Goal: Task Accomplishment & Management: Manage account settings

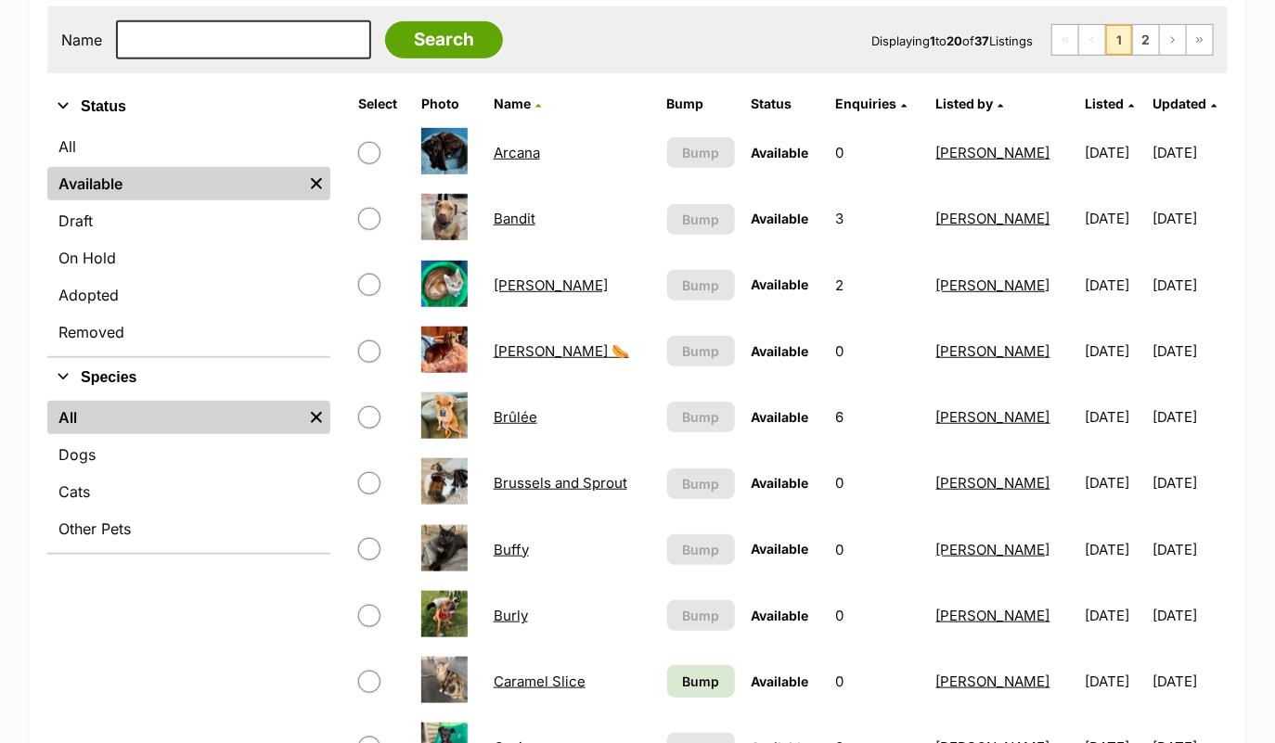
click at [568, 490] on td "Brussels and Sprout" at bounding box center [572, 483] width 172 height 64
click at [586, 480] on link "Brussels and Sprout" at bounding box center [561, 483] width 134 height 18
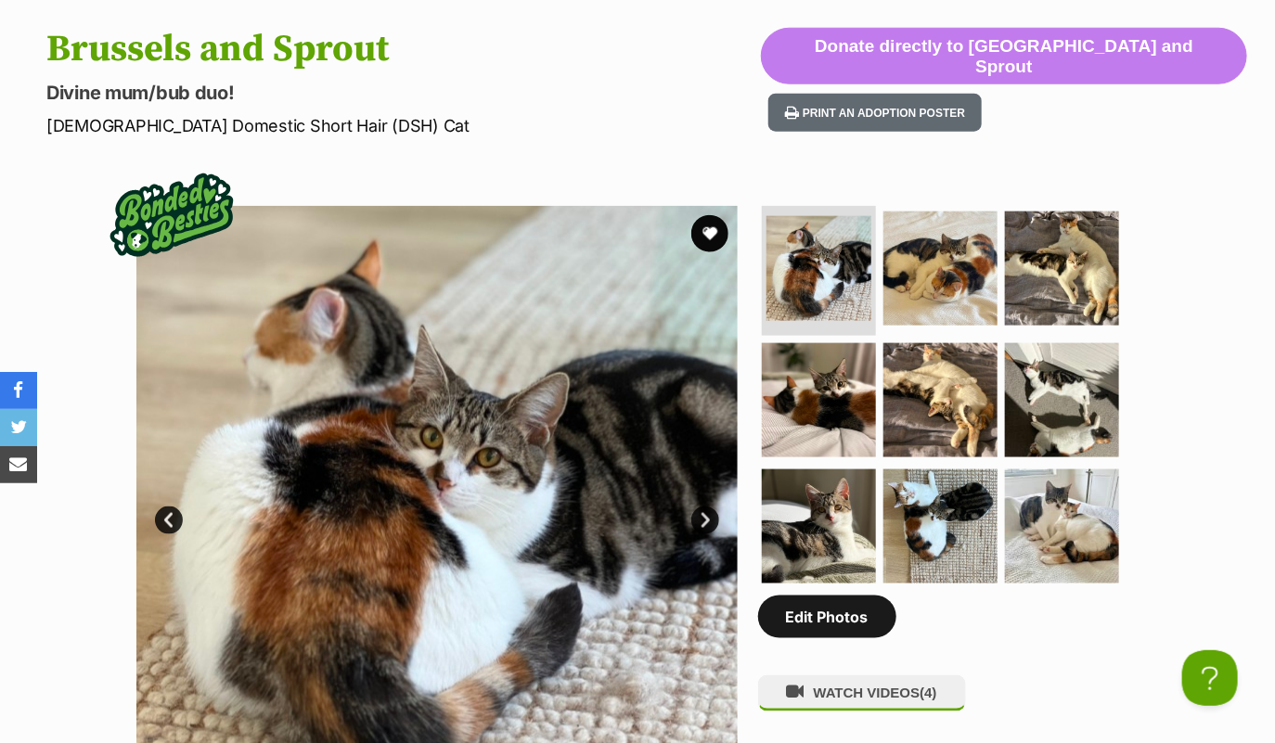
click at [830, 611] on link "Edit Photos" at bounding box center [827, 617] width 138 height 43
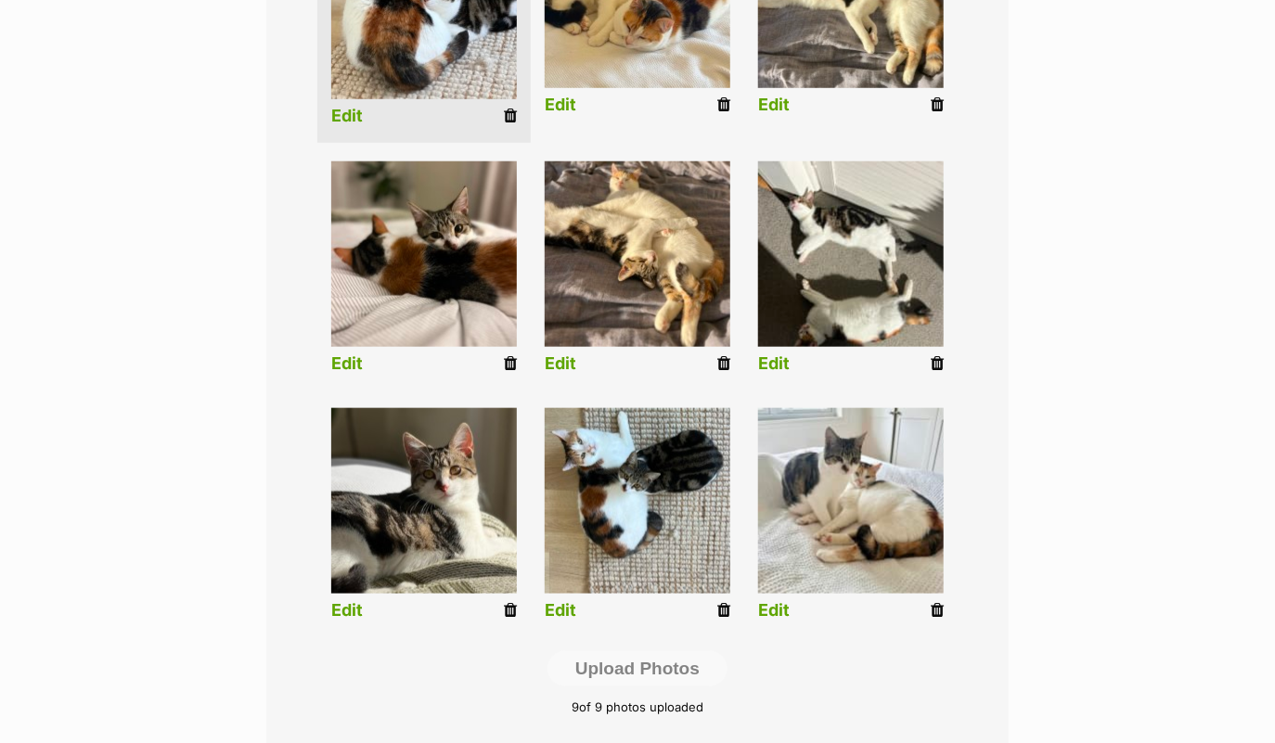
scroll to position [603, 0]
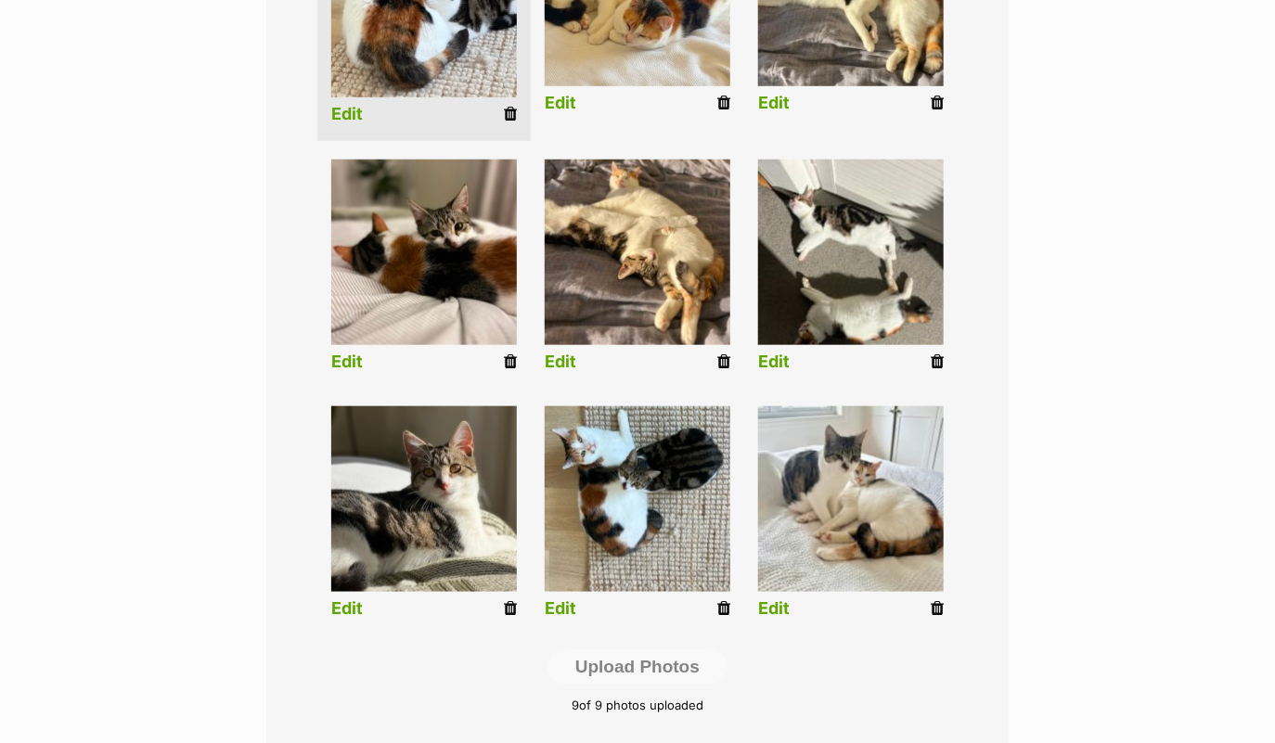
click at [937, 359] on icon at bounding box center [937, 362] width 13 height 17
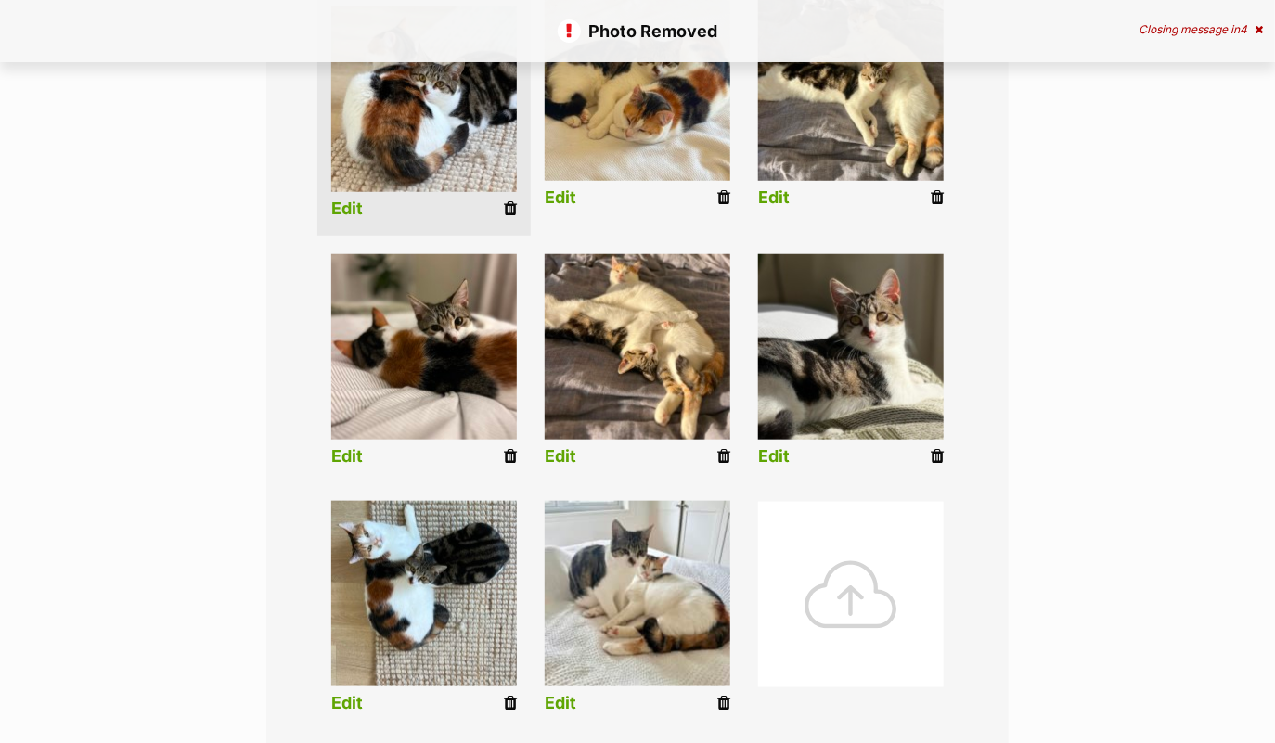
scroll to position [541, 0]
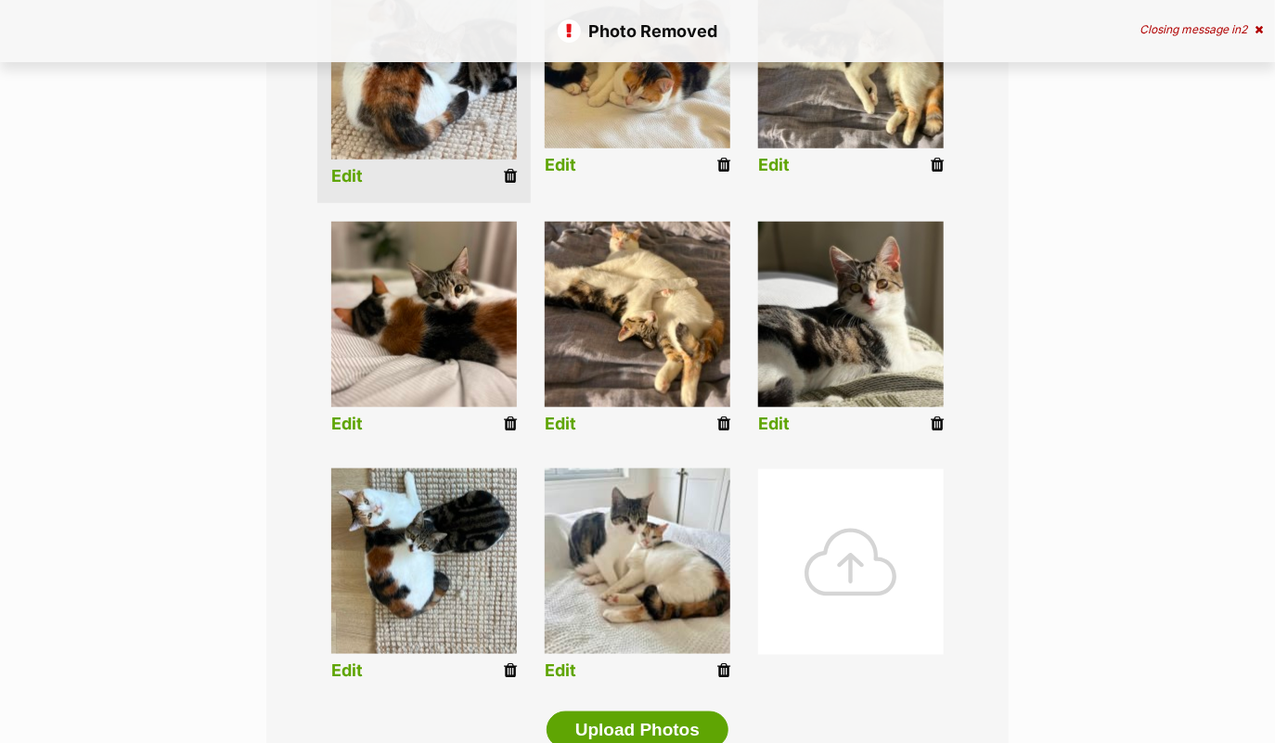
click at [720, 666] on icon at bounding box center [723, 671] width 13 height 17
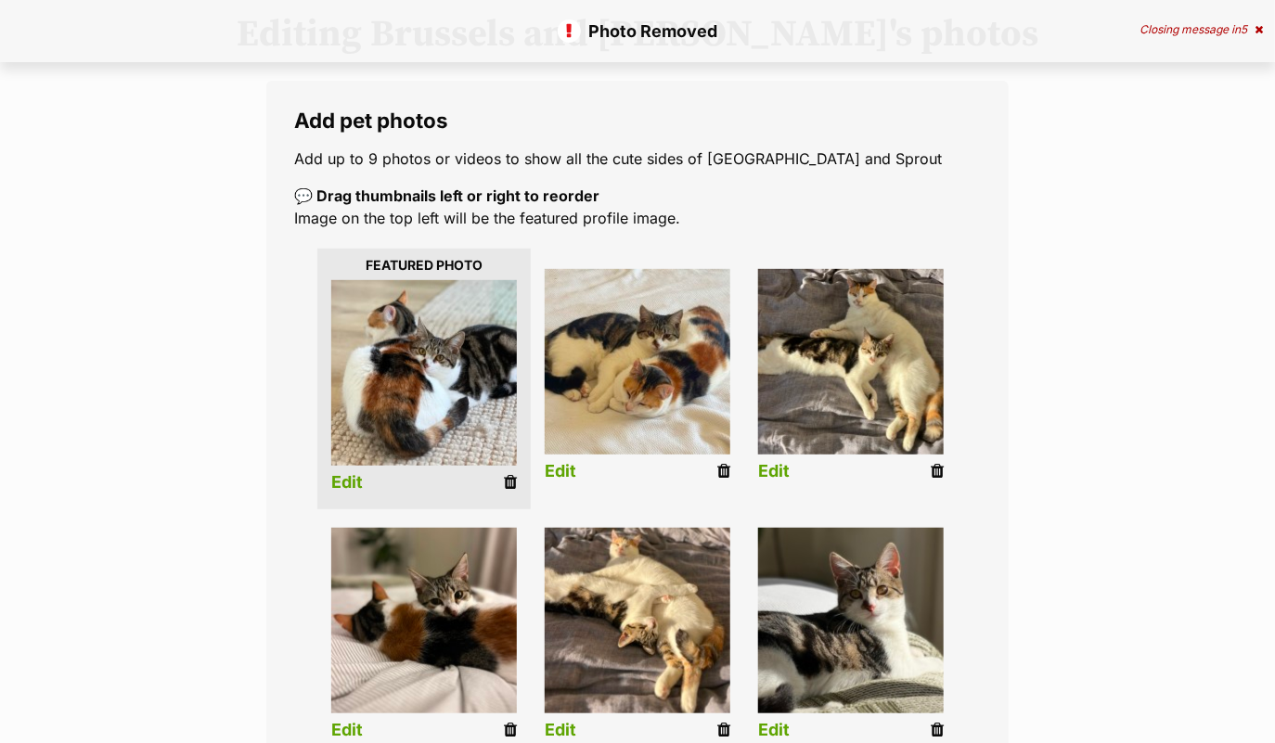
scroll to position [541, 0]
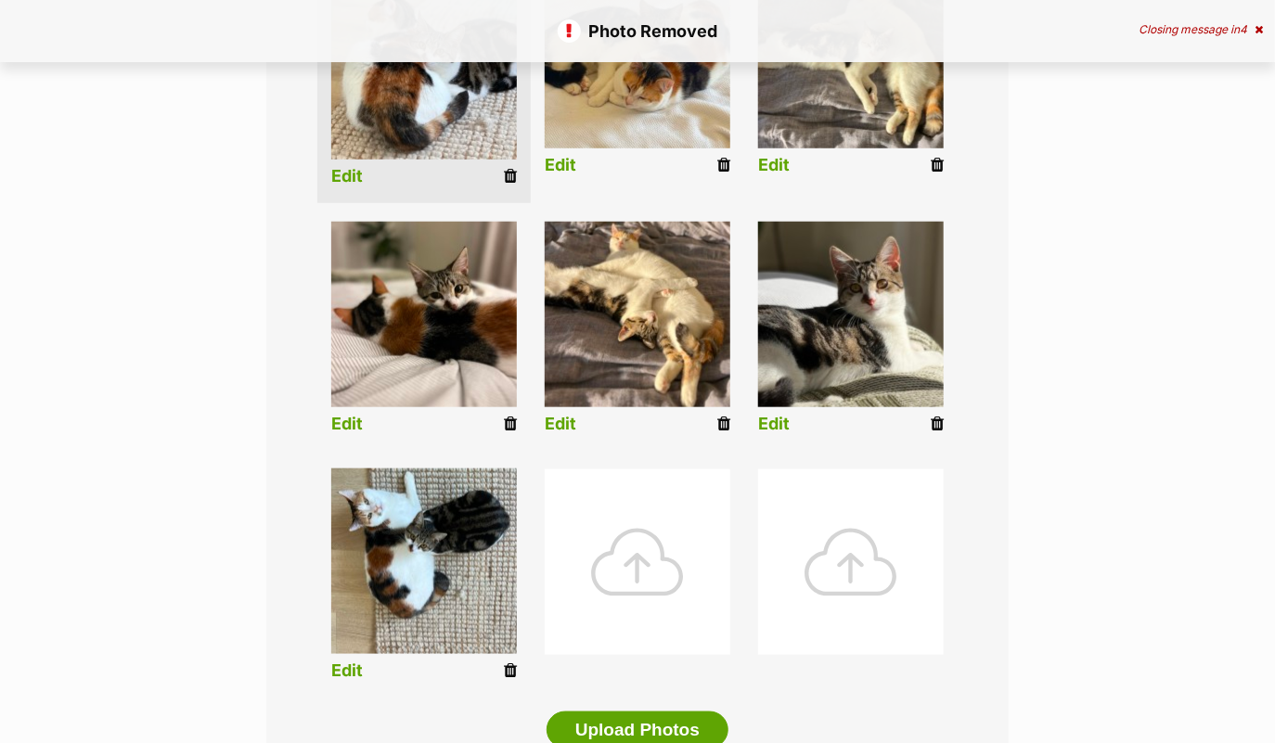
click at [638, 508] on div at bounding box center [638, 563] width 186 height 186
click at [621, 547] on div at bounding box center [638, 563] width 186 height 186
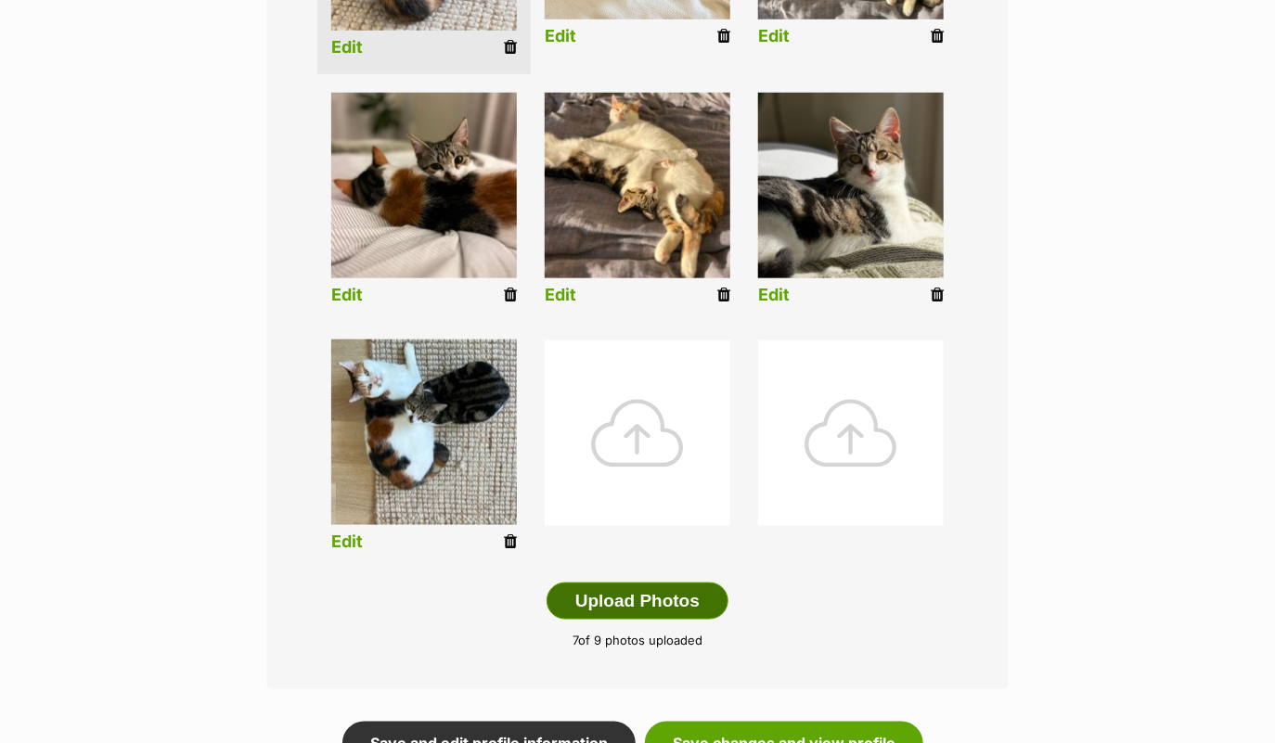
scroll to position [837, 0]
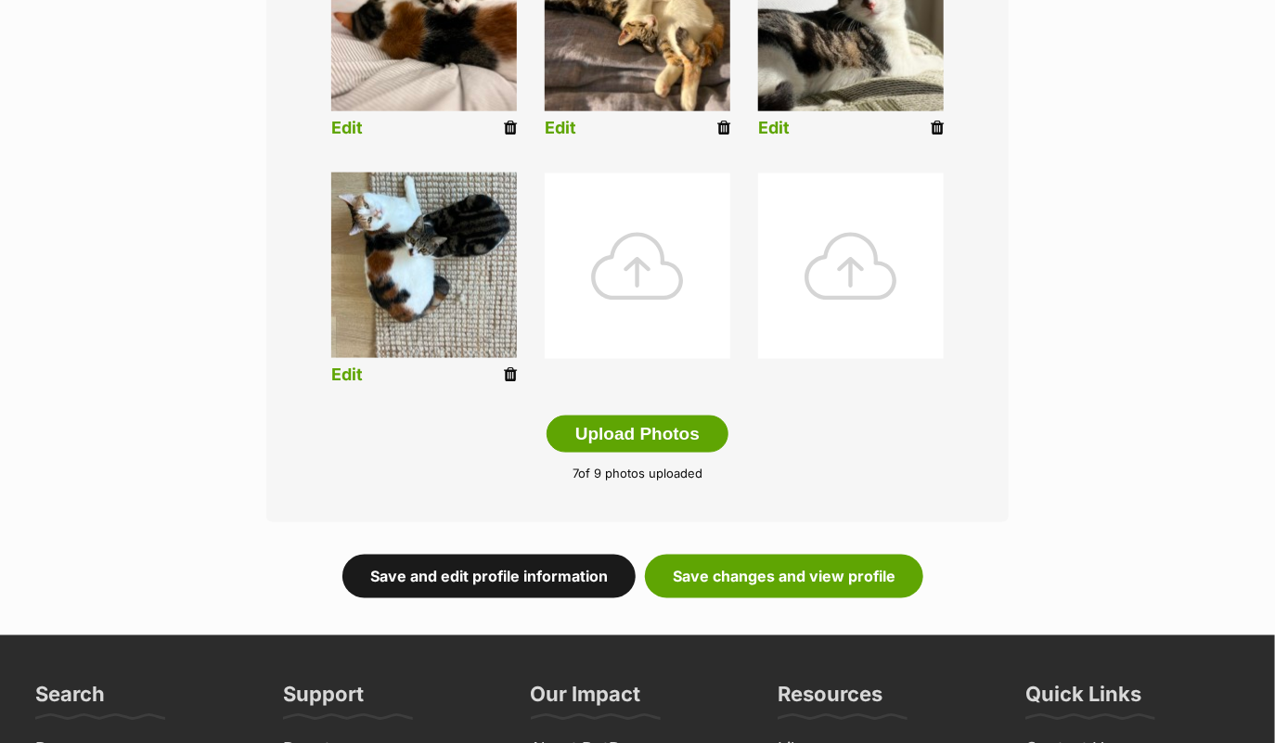
click at [541, 566] on link "Save and edit profile information" at bounding box center [488, 576] width 293 height 43
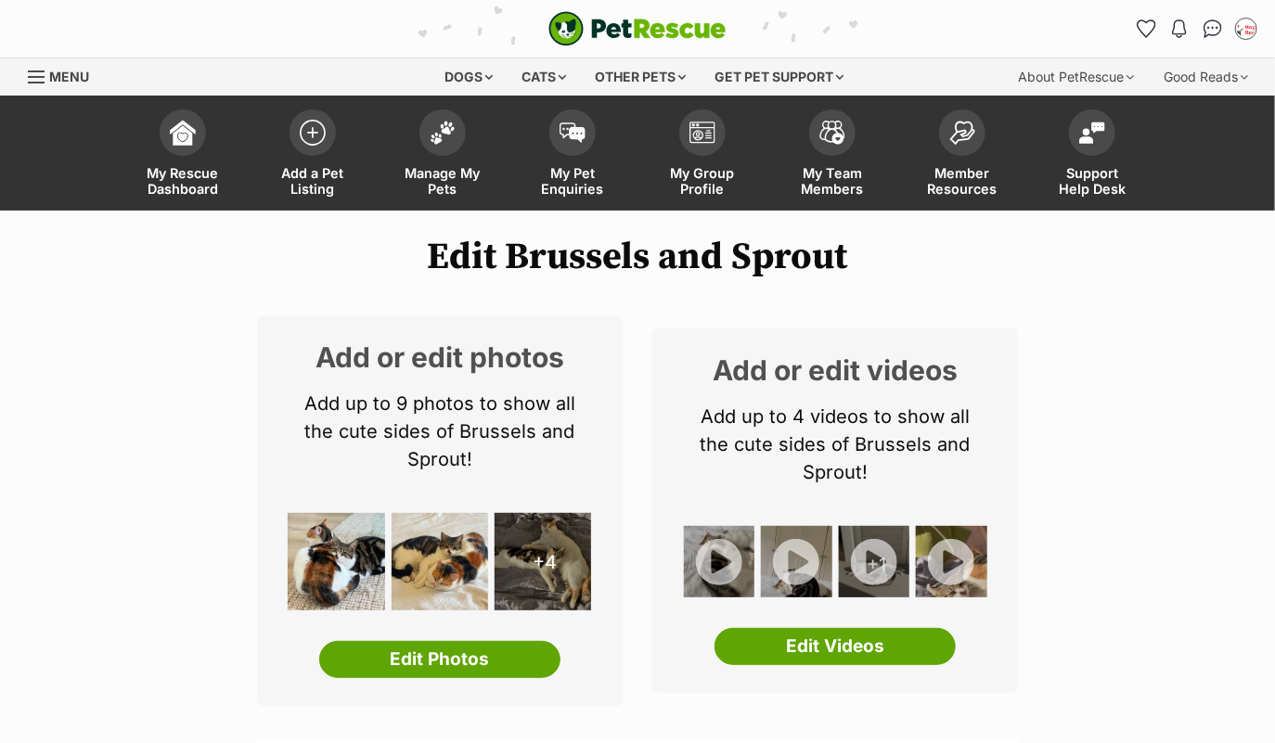
click at [728, 584] on img at bounding box center [719, 561] width 71 height 71
click at [712, 552] on img at bounding box center [719, 561] width 71 height 71
click at [716, 556] on img at bounding box center [719, 561] width 71 height 71
click at [517, 663] on link "Edit Photos" at bounding box center [439, 659] width 241 height 37
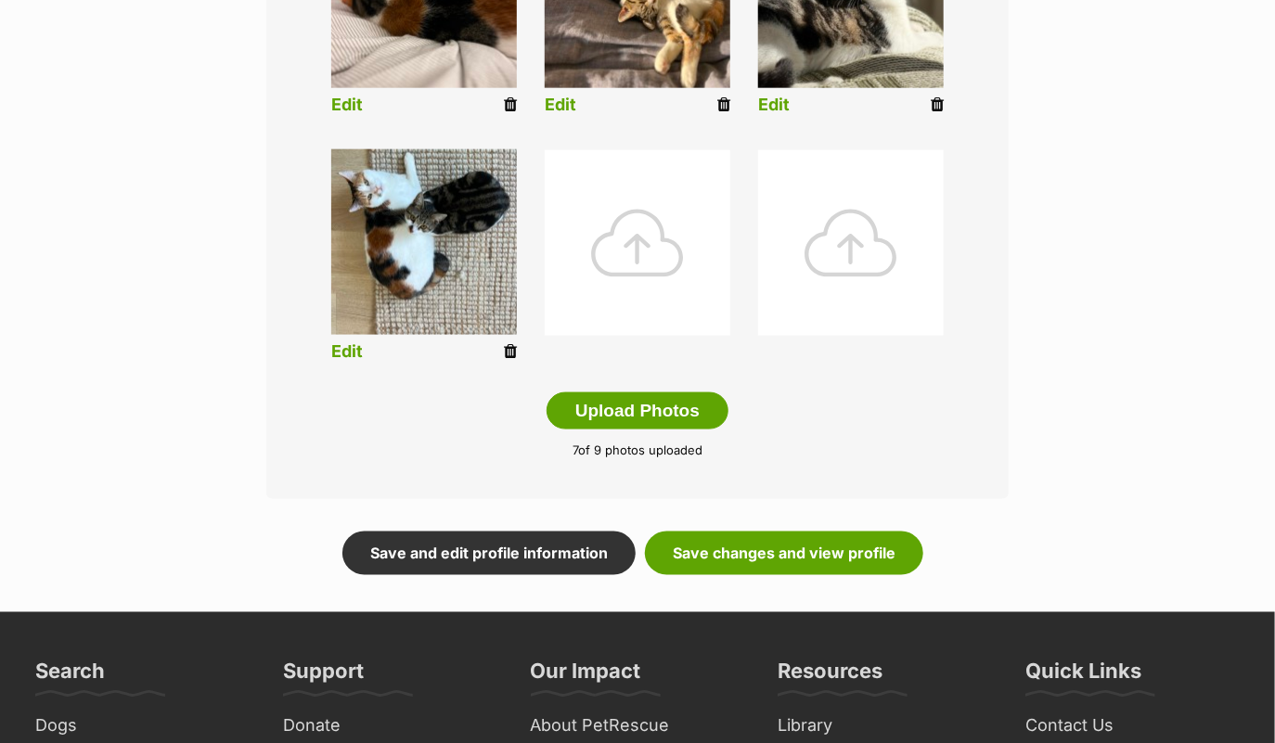
scroll to position [875, 0]
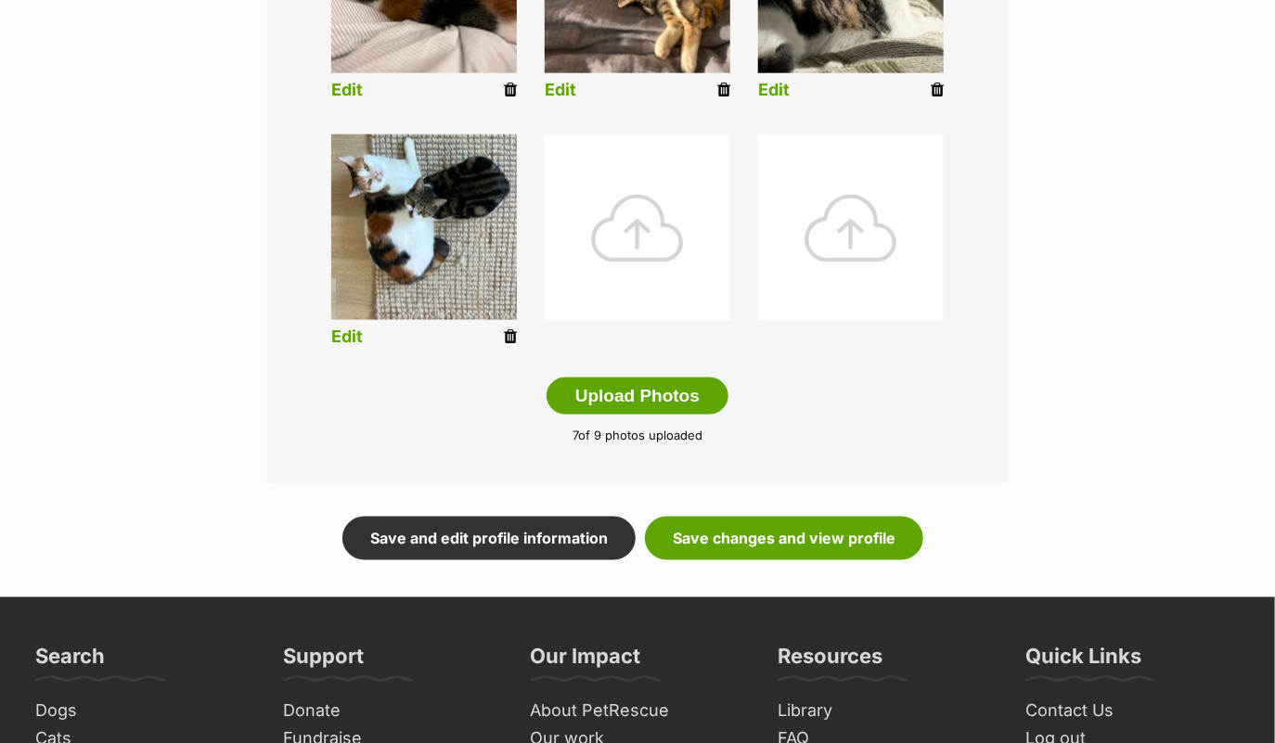
click at [663, 223] on div at bounding box center [638, 228] width 186 height 186
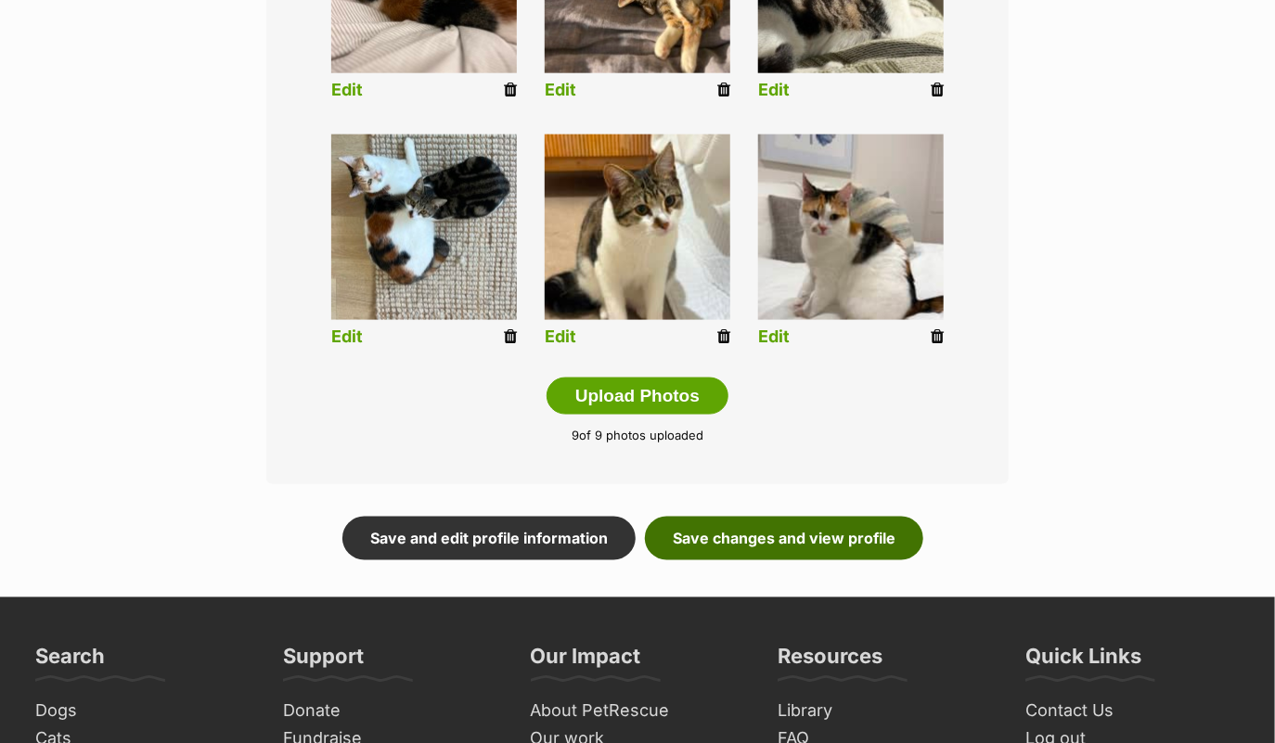
click at [779, 532] on link "Save changes and view profile" at bounding box center [784, 538] width 278 height 43
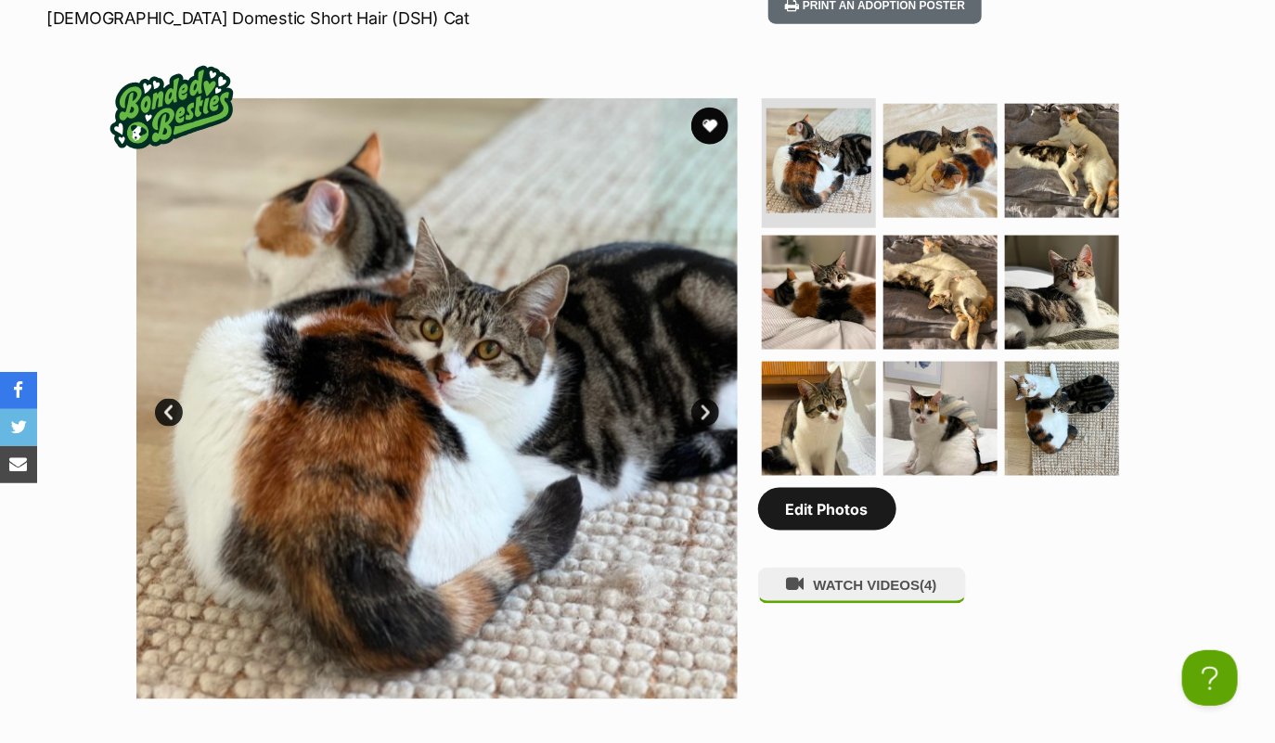
click at [839, 508] on link "Edit Photos" at bounding box center [827, 509] width 138 height 43
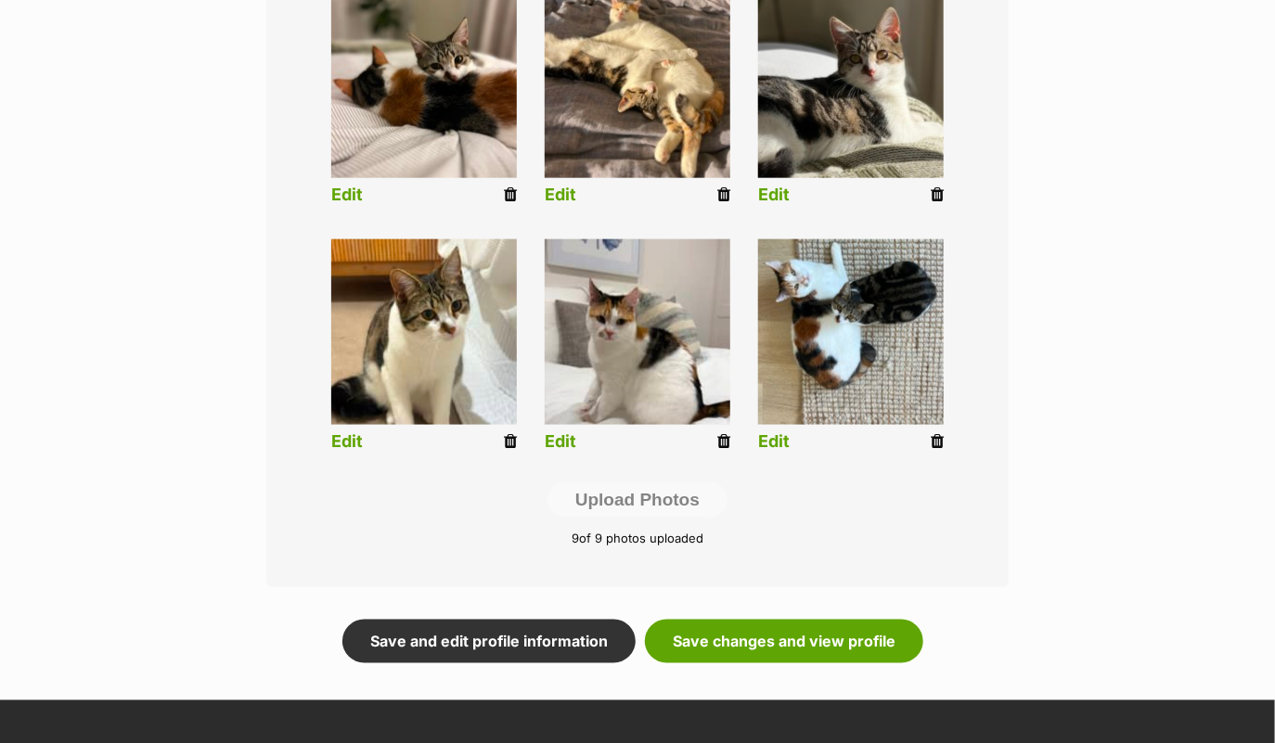
scroll to position [860, 0]
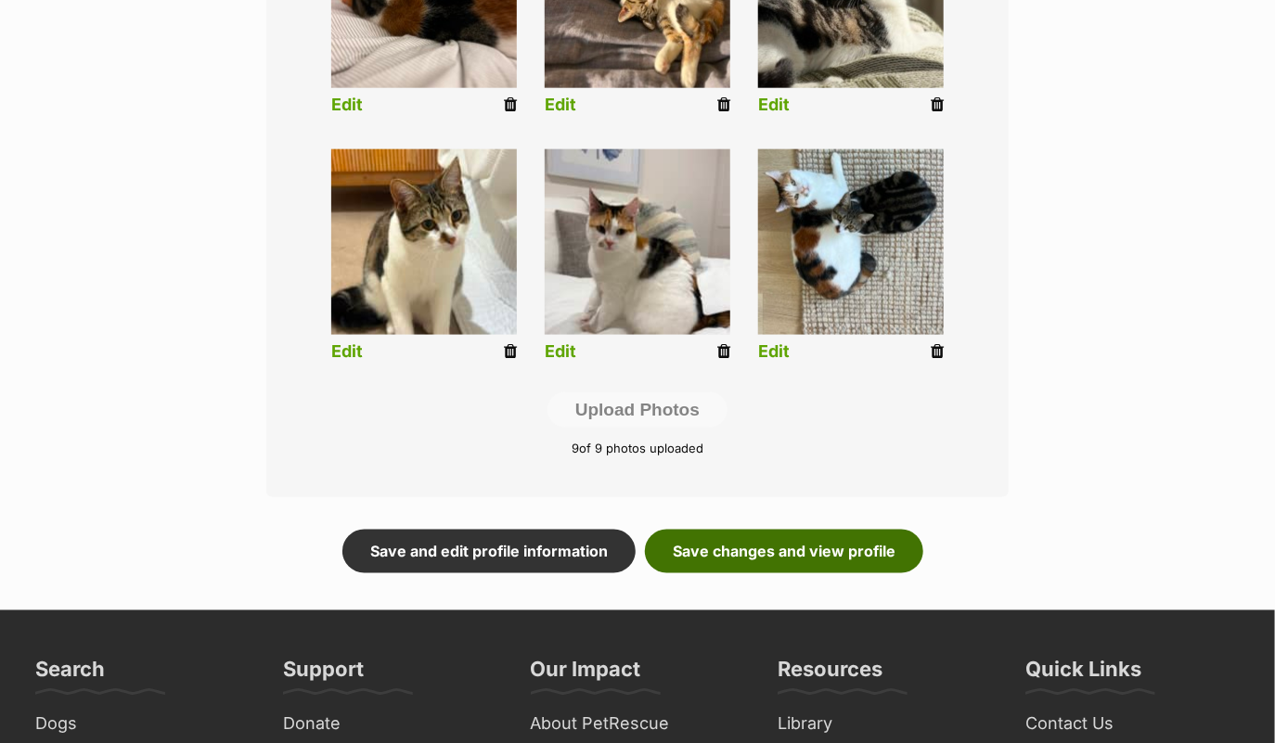
click at [754, 539] on link "Save changes and view profile" at bounding box center [784, 551] width 278 height 43
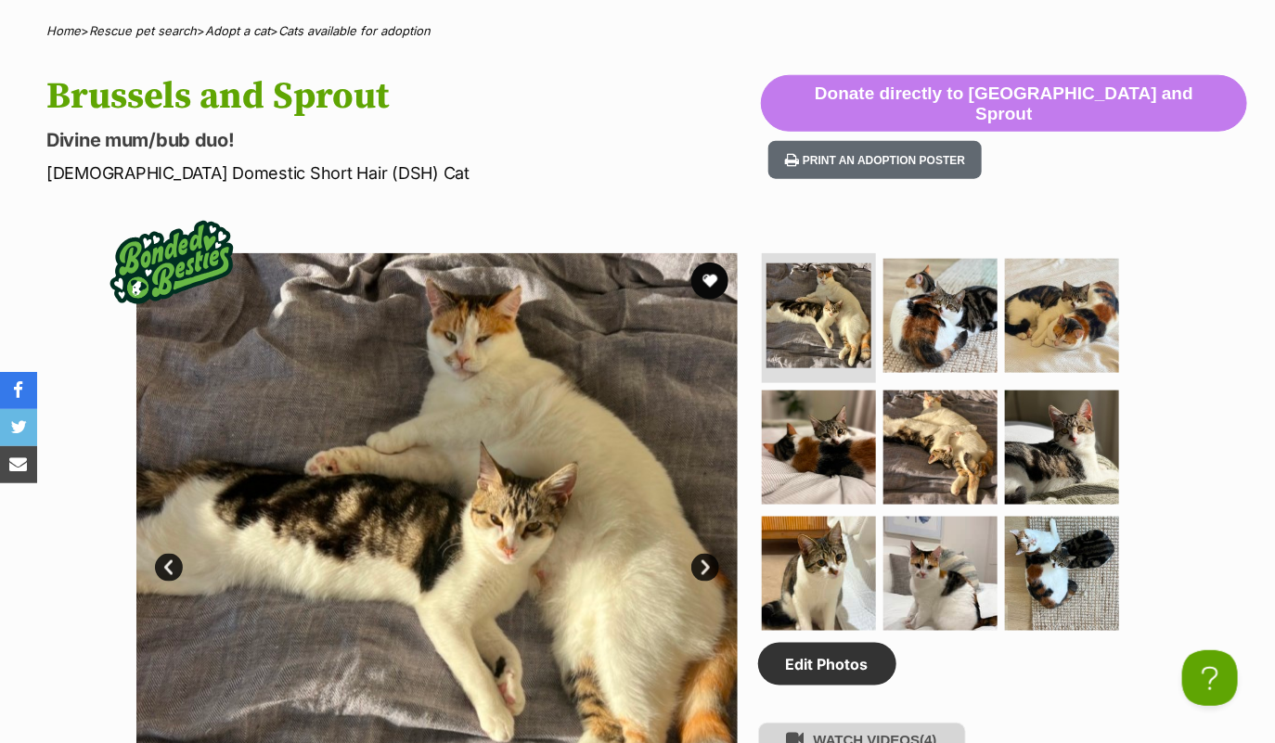
scroll to position [715, 0]
